Goal: Task Accomplishment & Management: Manage account settings

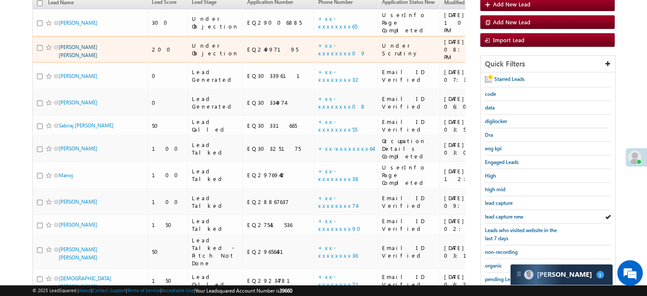
scroll to position [56, 0]
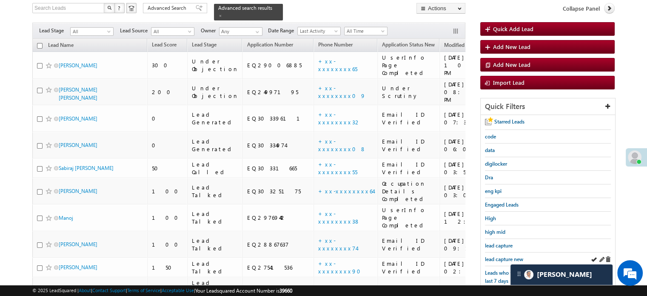
click at [497, 252] on div "lead capture new" at bounding box center [548, 259] width 126 height 14
click at [497, 256] on span "lead capture new" at bounding box center [504, 259] width 38 height 6
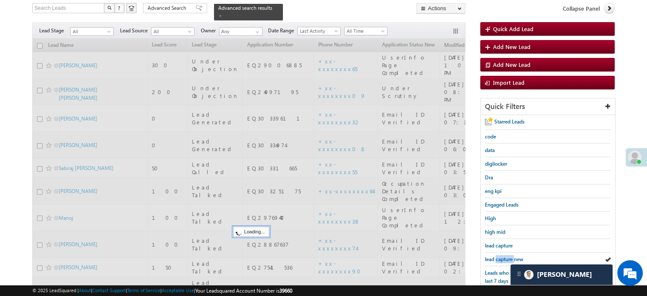
click at [497, 256] on span "lead capture new" at bounding box center [504, 259] width 38 height 6
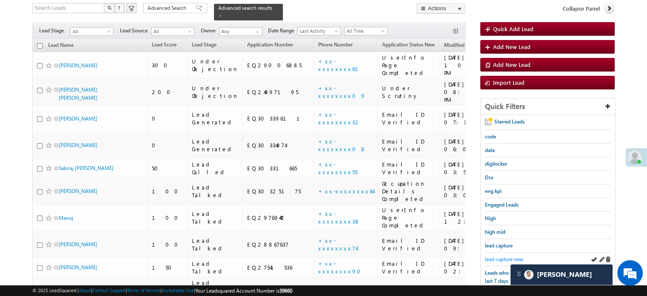
click at [501, 259] on span "lead capture new" at bounding box center [504, 259] width 38 height 6
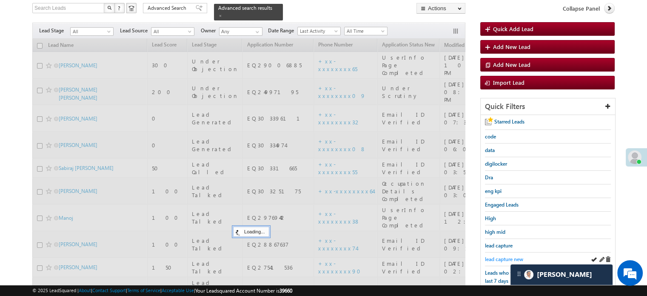
click at [501, 259] on span "lead capture new" at bounding box center [504, 259] width 38 height 6
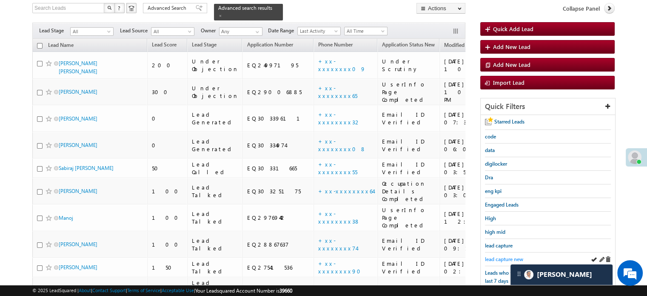
click at [509, 256] on span "lead capture new" at bounding box center [504, 259] width 38 height 6
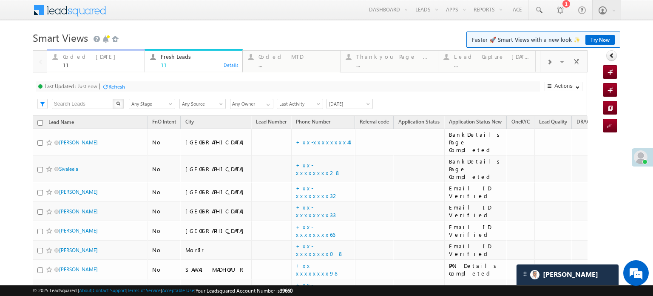
click at [78, 61] on div "Coded Today 11" at bounding box center [101, 59] width 77 height 17
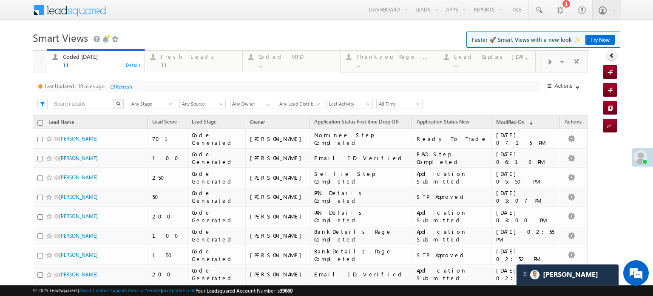
click at [127, 85] on div "Refresh" at bounding box center [124, 86] width 17 height 6
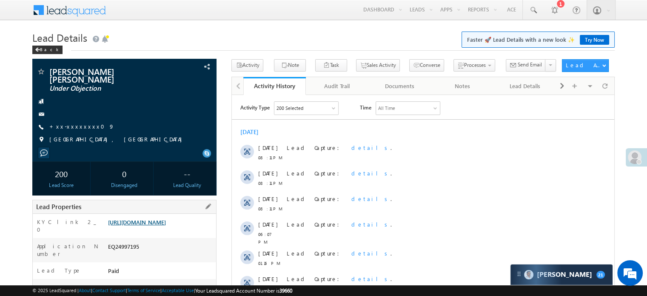
click at [166, 218] on link "https://angelbroking1-pk3em7sa.customui-test.leadsquared.com?leadId=bd76c1fe-0a…" at bounding box center [137, 221] width 58 height 7
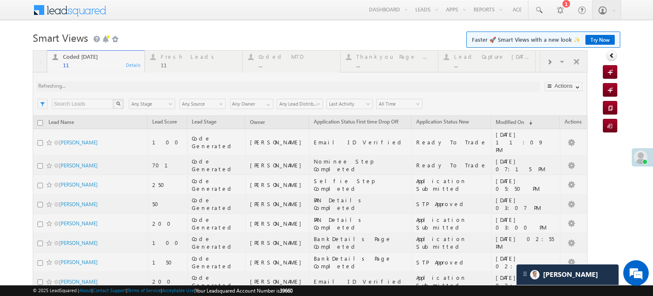
click at [151, 85] on div at bounding box center [310, 226] width 555 height 353
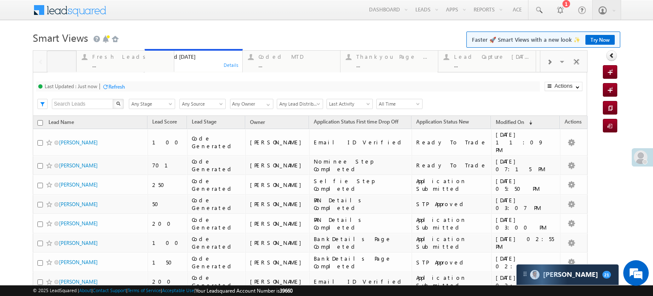
drag, startPoint x: 173, startPoint y: 57, endPoint x: 105, endPoint y: 49, distance: 69.0
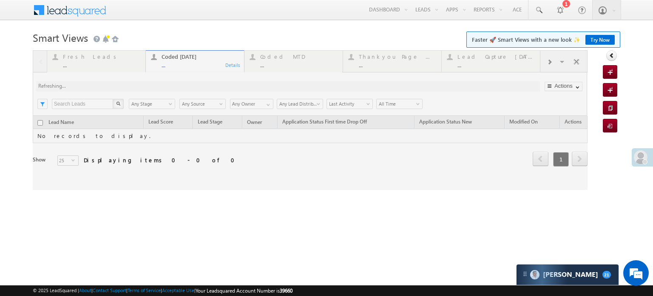
click at [117, 66] on div at bounding box center [310, 119] width 555 height 139
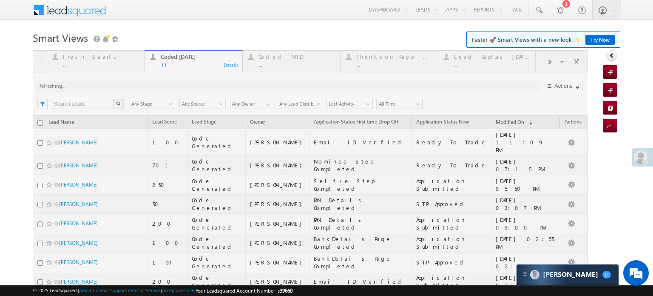
click at [184, 41] on h1 "Smart Views Getting Started Faster 🚀 Smart Views with a new look ✨ Try Now" at bounding box center [327, 36] width 588 height 17
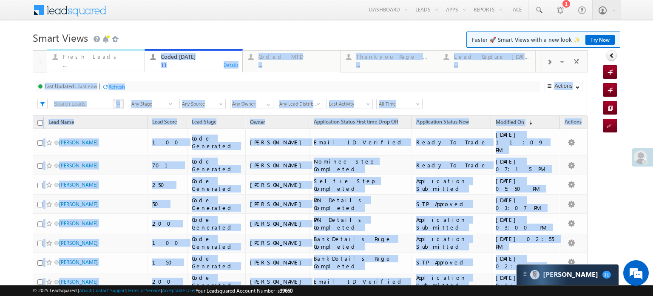
drag, startPoint x: 180, startPoint y: 61, endPoint x: 116, endPoint y: 61, distance: 64.2
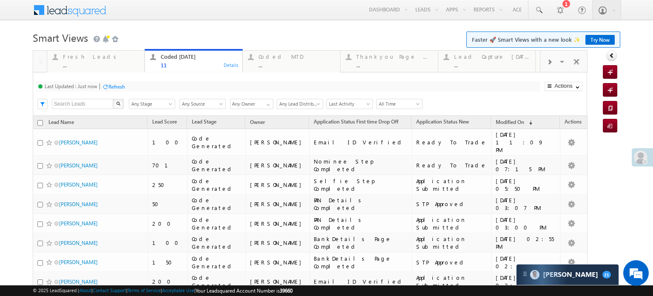
click at [159, 36] on h1 "Smart Views Getting Started Faster 🚀 Smart Views with a new look ✨ Try Now" at bounding box center [327, 36] width 588 height 17
drag, startPoint x: 168, startPoint y: 57, endPoint x: 114, endPoint y: 50, distance: 54.9
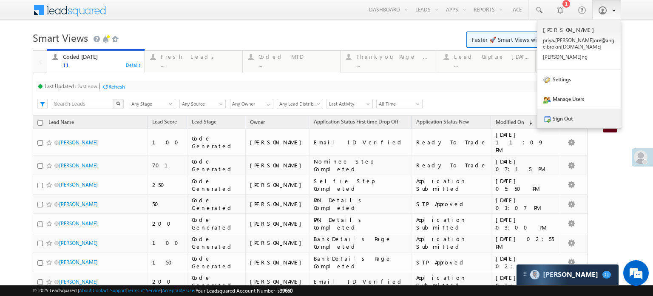
click at [566, 115] on link "Sign Out" at bounding box center [578, 118] width 83 height 20
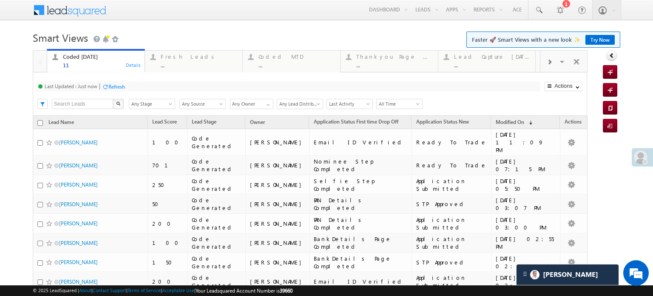
click at [117, 85] on div "Refresh" at bounding box center [116, 86] width 17 height 6
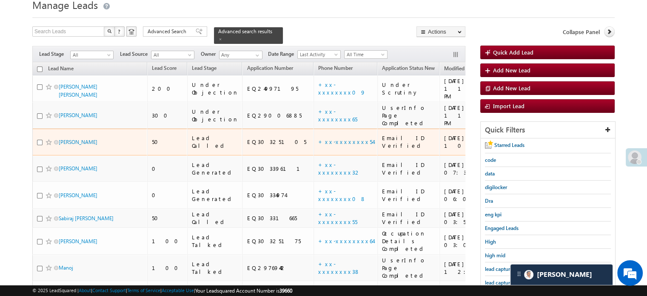
scroll to position [85, 0]
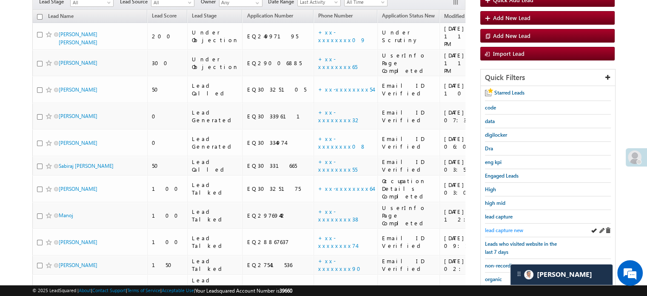
click at [510, 228] on span "lead capture new" at bounding box center [504, 230] width 38 height 6
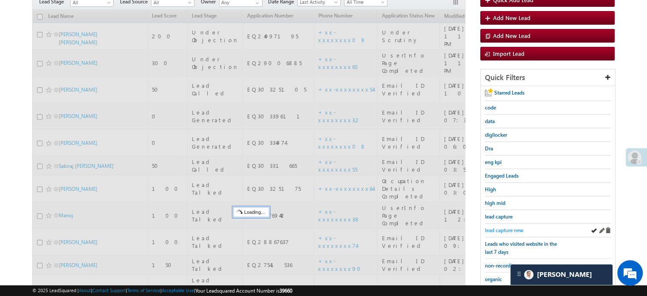
click at [510, 229] on span "lead capture new" at bounding box center [504, 230] width 38 height 6
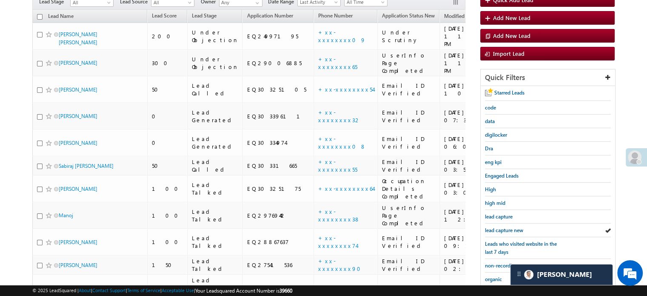
click at [510, 229] on span "lead capture new" at bounding box center [504, 230] width 38 height 6
click at [501, 231] on span "lead capture new" at bounding box center [504, 230] width 38 height 6
click at [510, 223] on div "lead capture new" at bounding box center [548, 230] width 126 height 14
click at [508, 227] on span "lead capture new" at bounding box center [504, 230] width 38 height 6
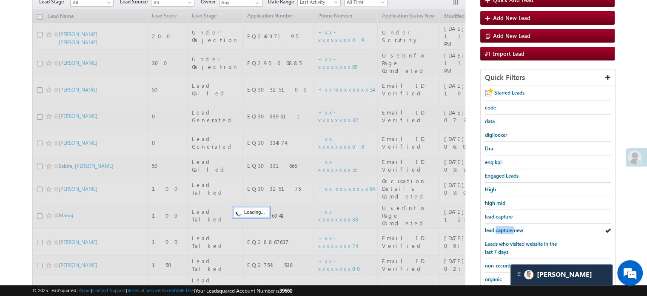
click at [508, 227] on span "lead capture new" at bounding box center [504, 230] width 38 height 6
